Goal: Information Seeking & Learning: Learn about a topic

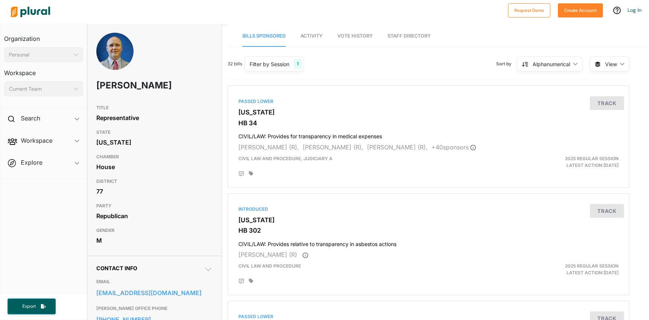
click at [363, 36] on span "Vote History" at bounding box center [354, 36] width 35 height 6
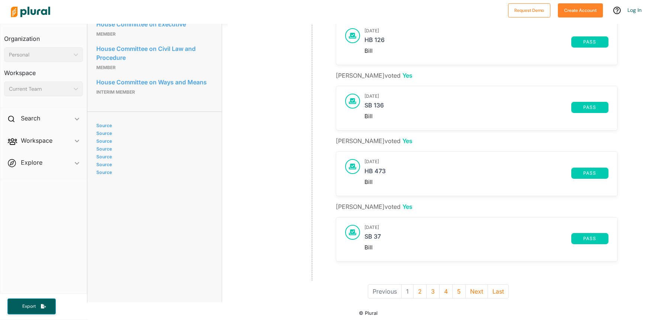
scroll to position [492, 0]
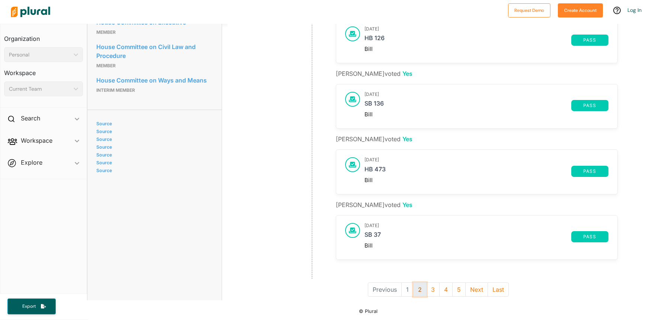
click at [420, 289] on button "2" at bounding box center [419, 290] width 13 height 14
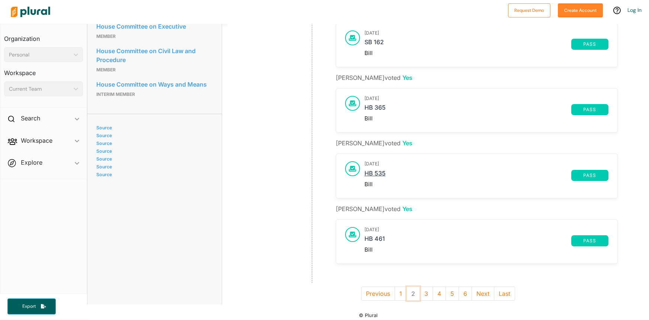
scroll to position [492, 0]
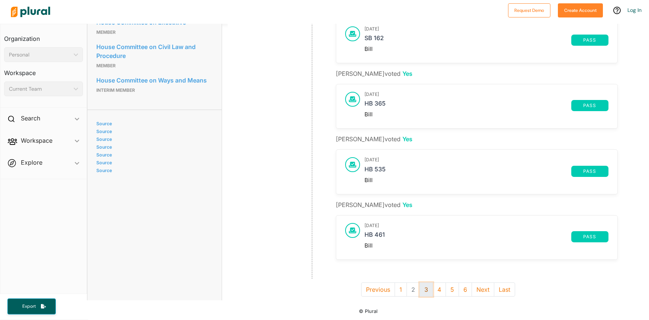
click at [426, 288] on button "3" at bounding box center [426, 290] width 13 height 14
click at [430, 287] on button "4" at bounding box center [432, 290] width 13 height 14
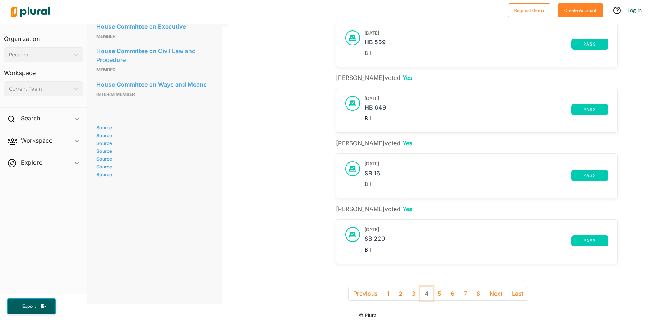
scroll to position [492, 0]
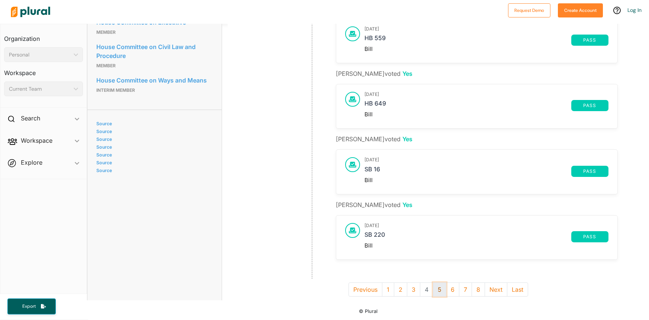
click at [436, 289] on button "5" at bounding box center [439, 290] width 13 height 14
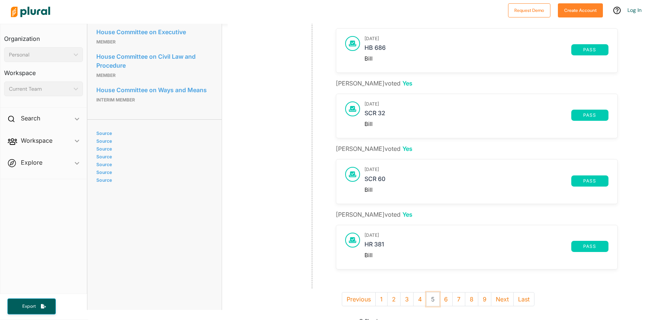
scroll to position [492, 0]
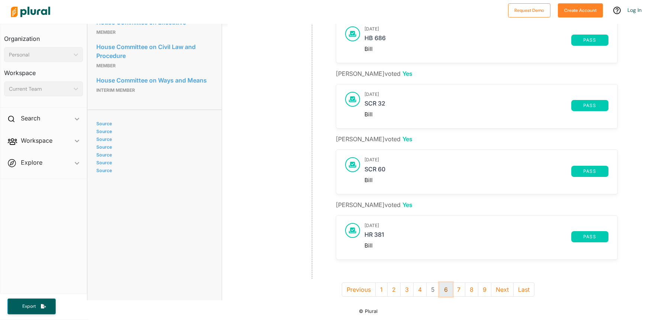
click at [449, 289] on button "6" at bounding box center [445, 290] width 13 height 14
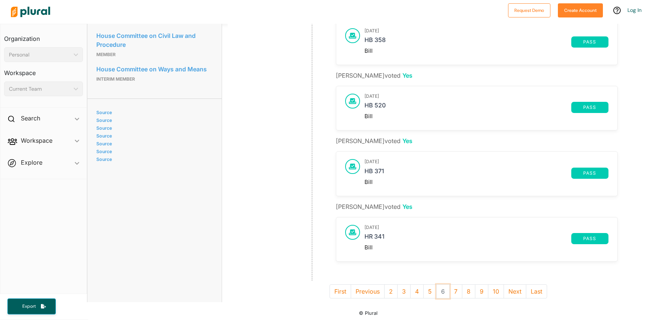
scroll to position [504, 0]
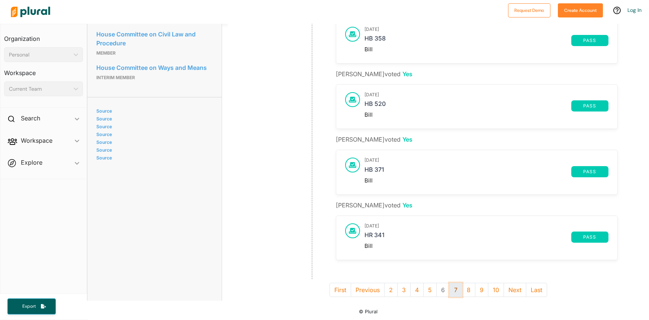
click at [454, 290] on button "7" at bounding box center [455, 290] width 13 height 14
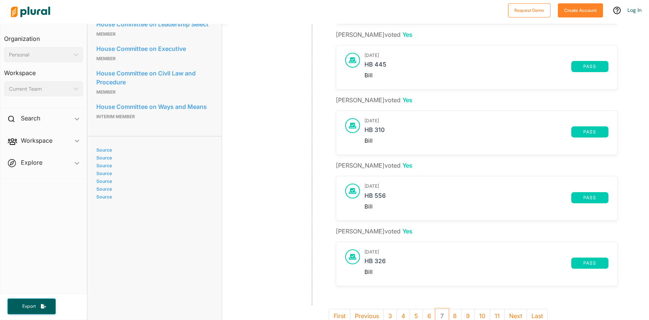
scroll to position [492, 0]
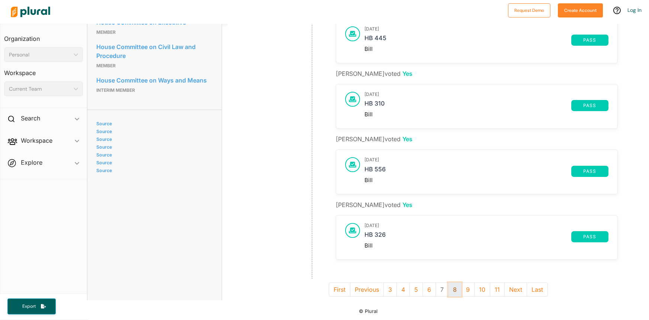
click at [455, 289] on button "8" at bounding box center [454, 290] width 13 height 14
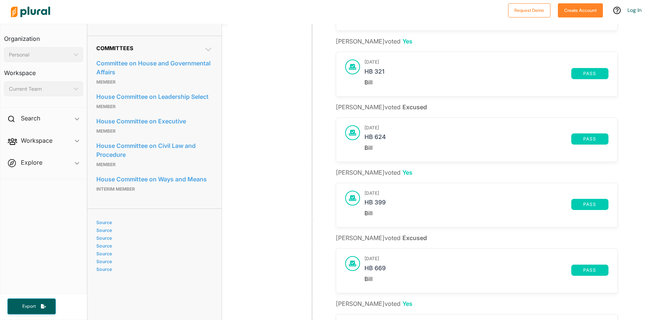
scroll to position [492, 0]
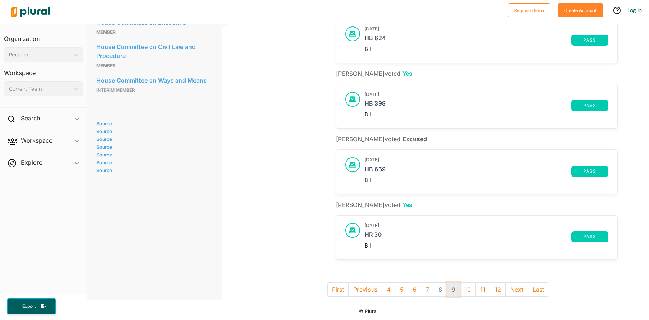
click at [455, 290] on button "9" at bounding box center [453, 290] width 13 height 14
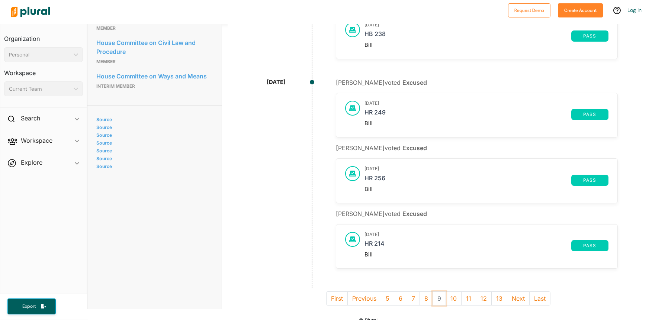
scroll to position [504, 0]
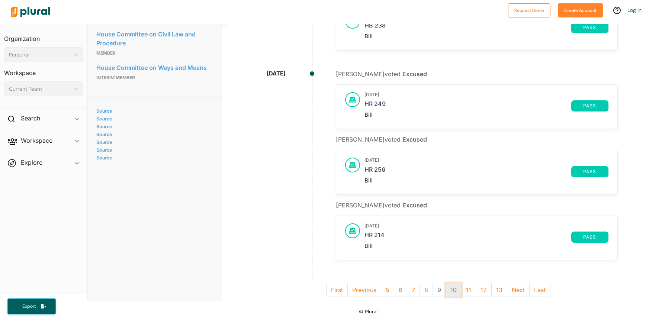
click at [452, 291] on button "10" at bounding box center [454, 290] width 16 height 14
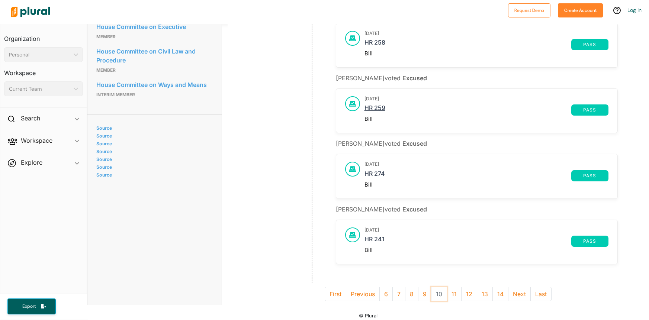
scroll to position [492, 0]
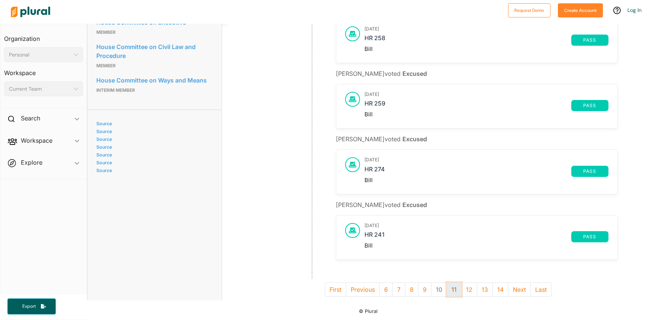
click at [453, 293] on button "11" at bounding box center [454, 290] width 15 height 14
click at [455, 292] on button "12" at bounding box center [455, 290] width 16 height 14
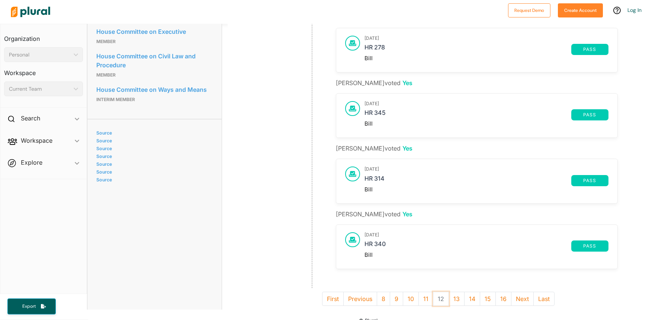
scroll to position [480, 0]
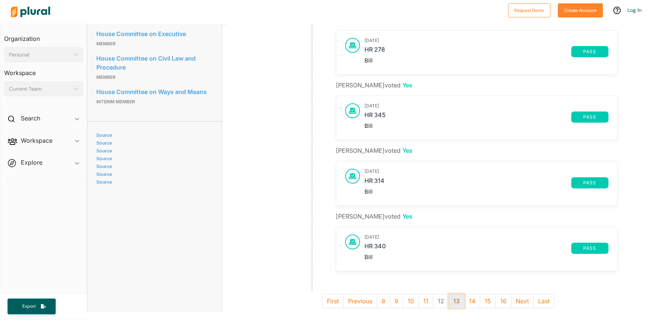
click at [456, 295] on button "13" at bounding box center [457, 301] width 16 height 14
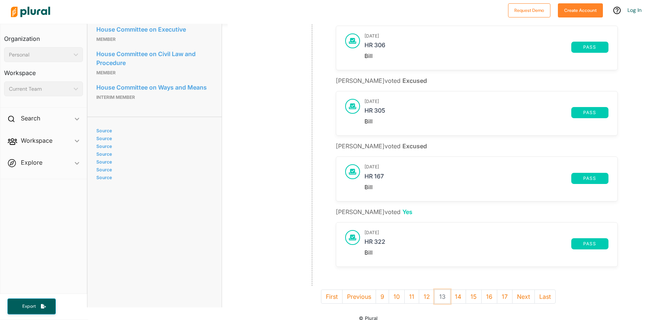
scroll to position [492, 0]
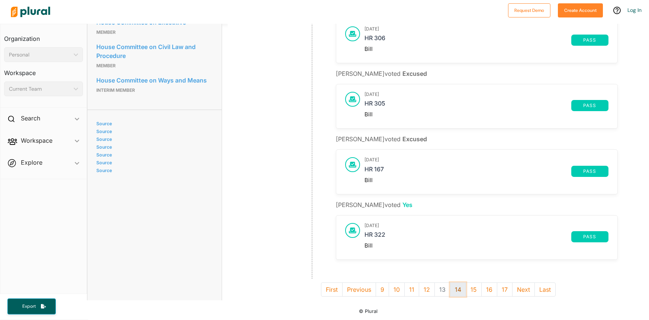
click at [458, 288] on button "14" at bounding box center [458, 290] width 16 height 14
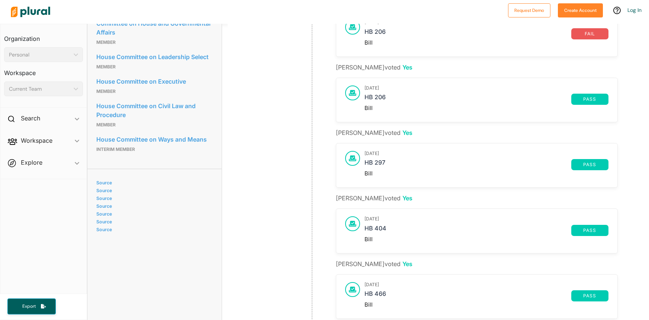
scroll to position [492, 0]
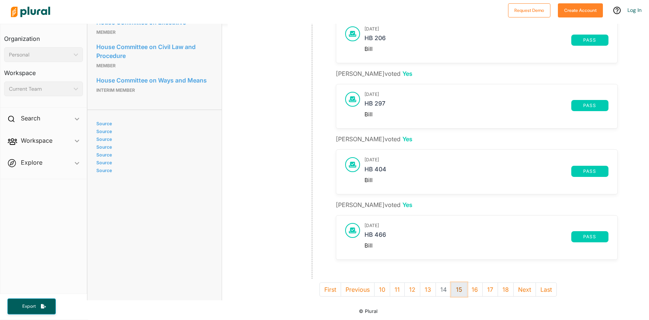
click at [459, 288] on button "15" at bounding box center [459, 290] width 16 height 14
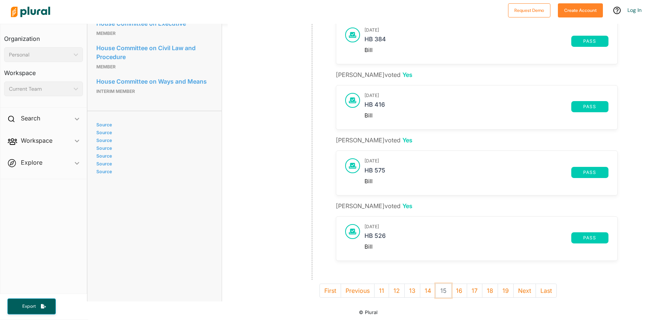
scroll to position [492, 0]
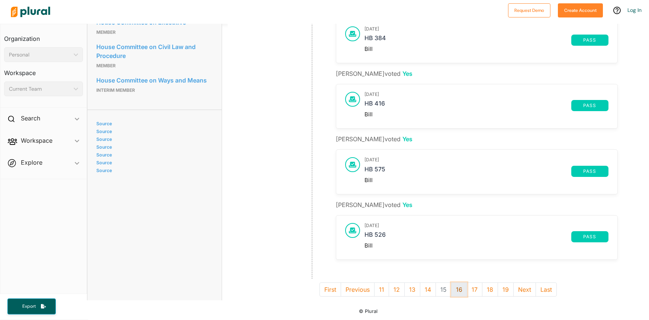
click at [459, 289] on button "16" at bounding box center [459, 290] width 16 height 14
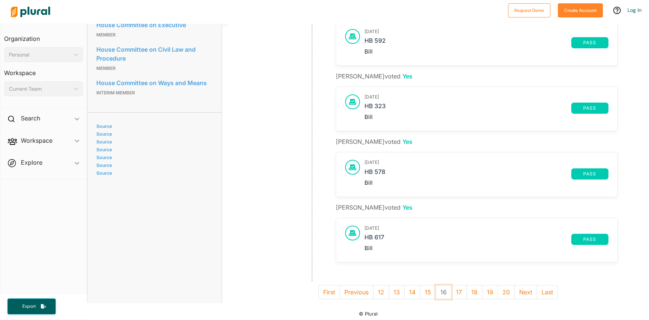
scroll to position [492, 0]
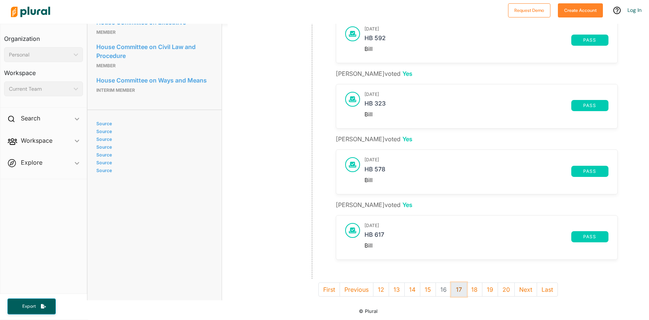
click at [459, 292] on button "17" at bounding box center [459, 290] width 16 height 14
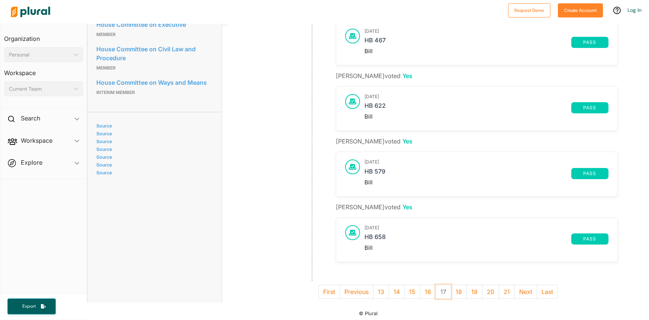
scroll to position [492, 0]
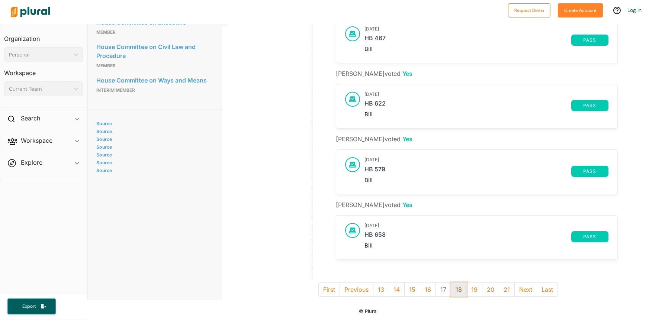
click at [456, 290] on button "18" at bounding box center [459, 290] width 16 height 14
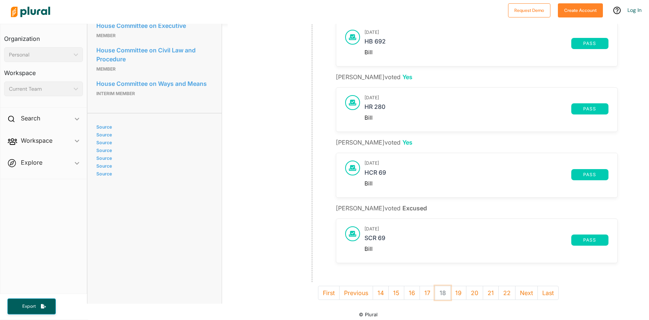
scroll to position [492, 0]
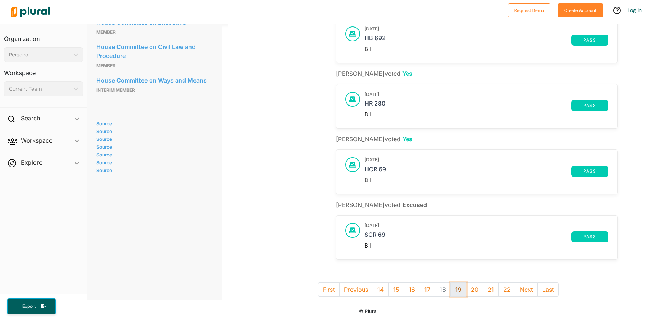
click at [461, 294] on button "19" at bounding box center [459, 290] width 16 height 14
click at [458, 293] on button "20" at bounding box center [458, 290] width 17 height 14
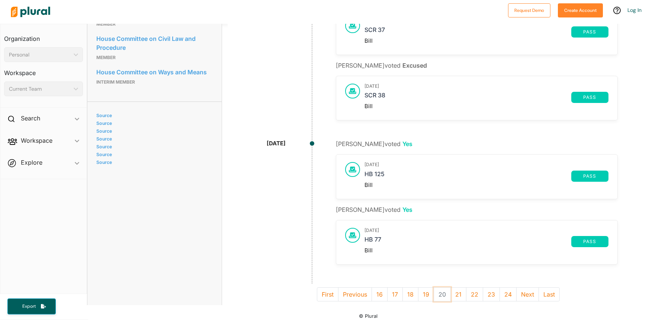
scroll to position [504, 0]
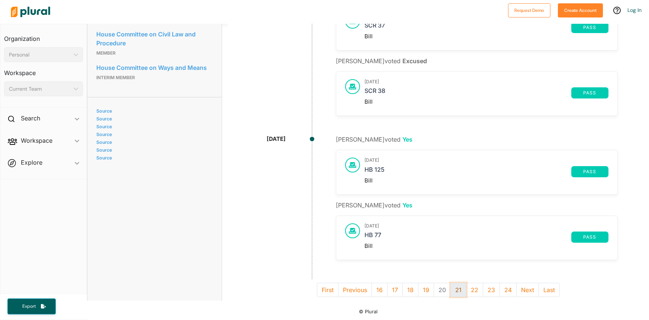
click at [454, 292] on button "21" at bounding box center [459, 290] width 16 height 14
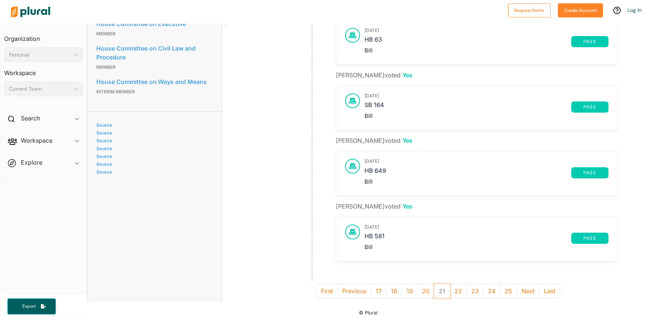
scroll to position [492, 0]
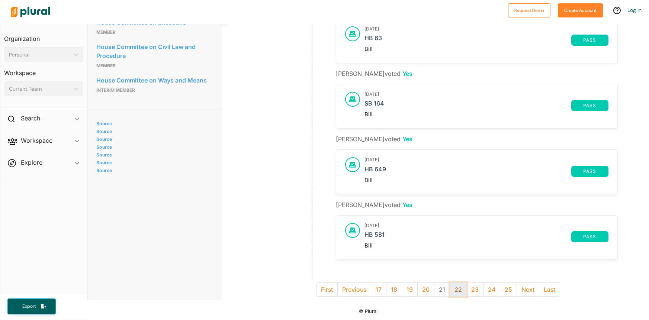
click at [455, 289] on button "22" at bounding box center [458, 290] width 17 height 14
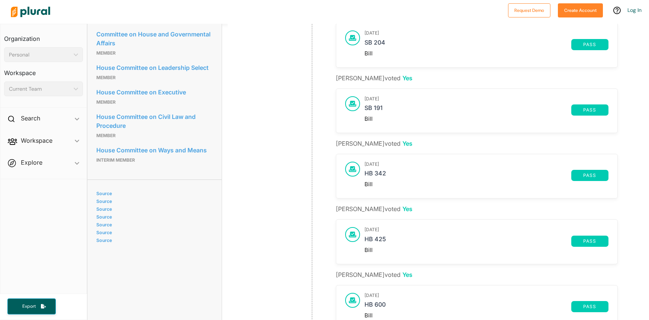
scroll to position [492, 0]
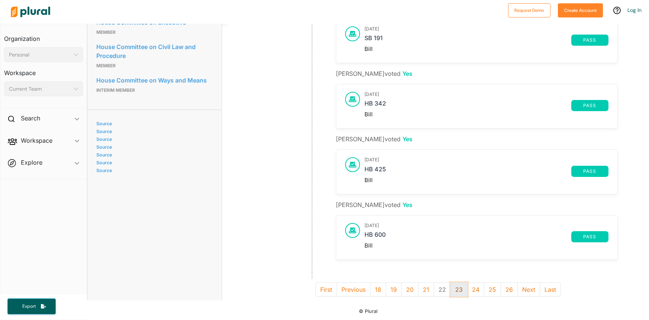
click at [458, 289] on button "23" at bounding box center [459, 290] width 17 height 14
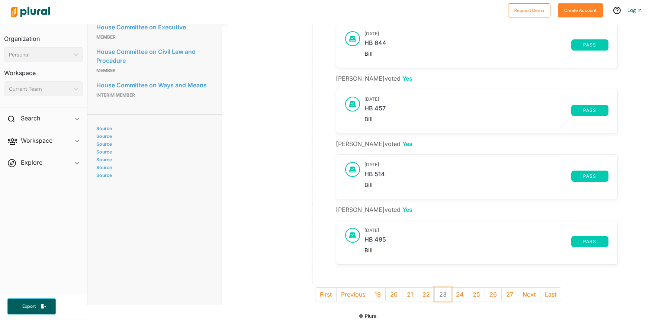
scroll to position [492, 0]
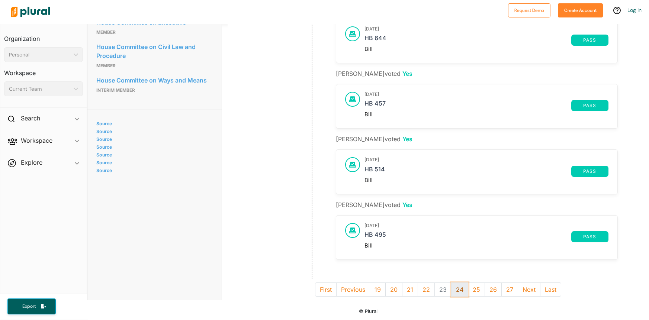
click at [460, 292] on button "24" at bounding box center [459, 290] width 17 height 14
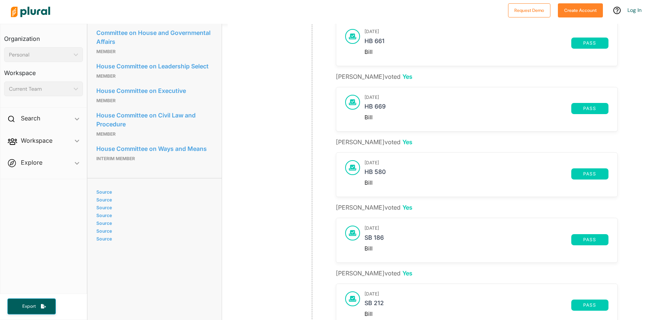
scroll to position [492, 0]
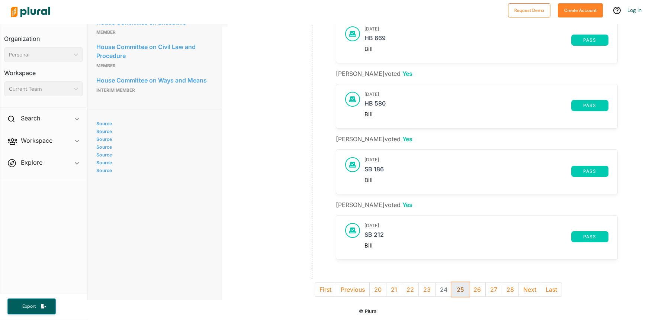
click at [459, 291] on button "25" at bounding box center [460, 290] width 17 height 14
click at [462, 293] on button "26" at bounding box center [460, 290] width 17 height 14
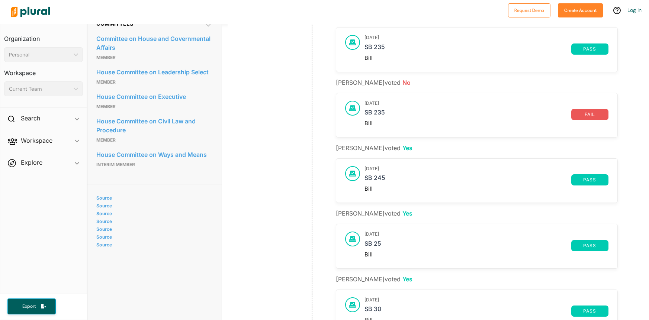
scroll to position [492, 0]
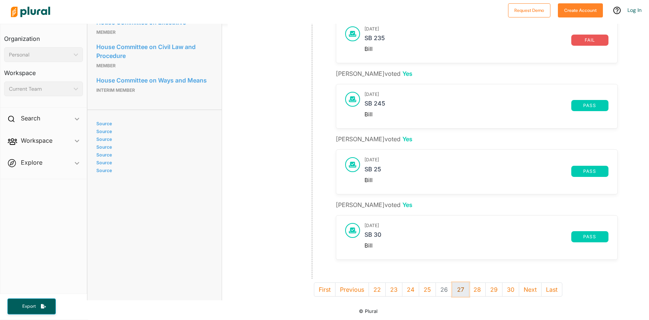
click at [463, 292] on button "27" at bounding box center [460, 290] width 17 height 14
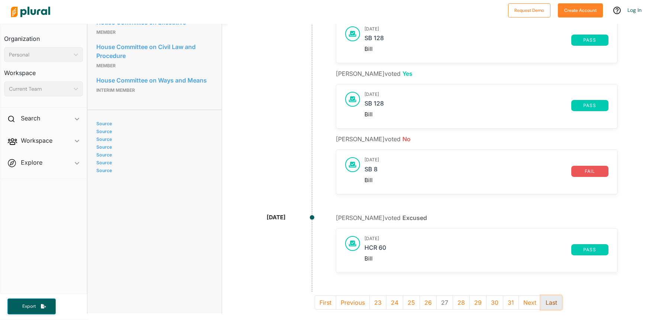
click at [549, 300] on button "Last" at bounding box center [551, 303] width 21 height 14
